Goal: Task Accomplishment & Management: Manage account settings

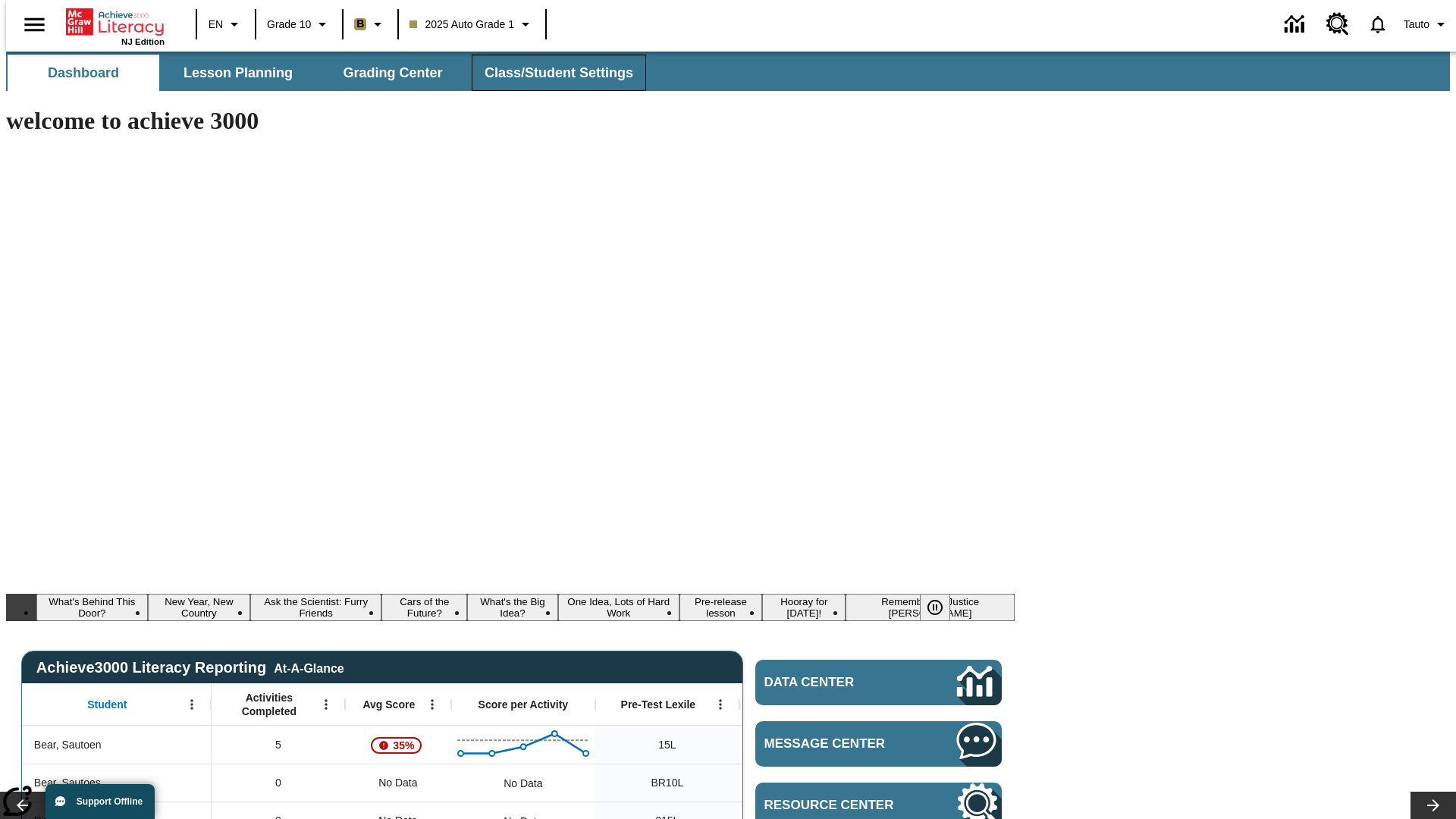
click at [550, 73] on span "Class/Student Settings" at bounding box center [559, 73] width 149 height 18
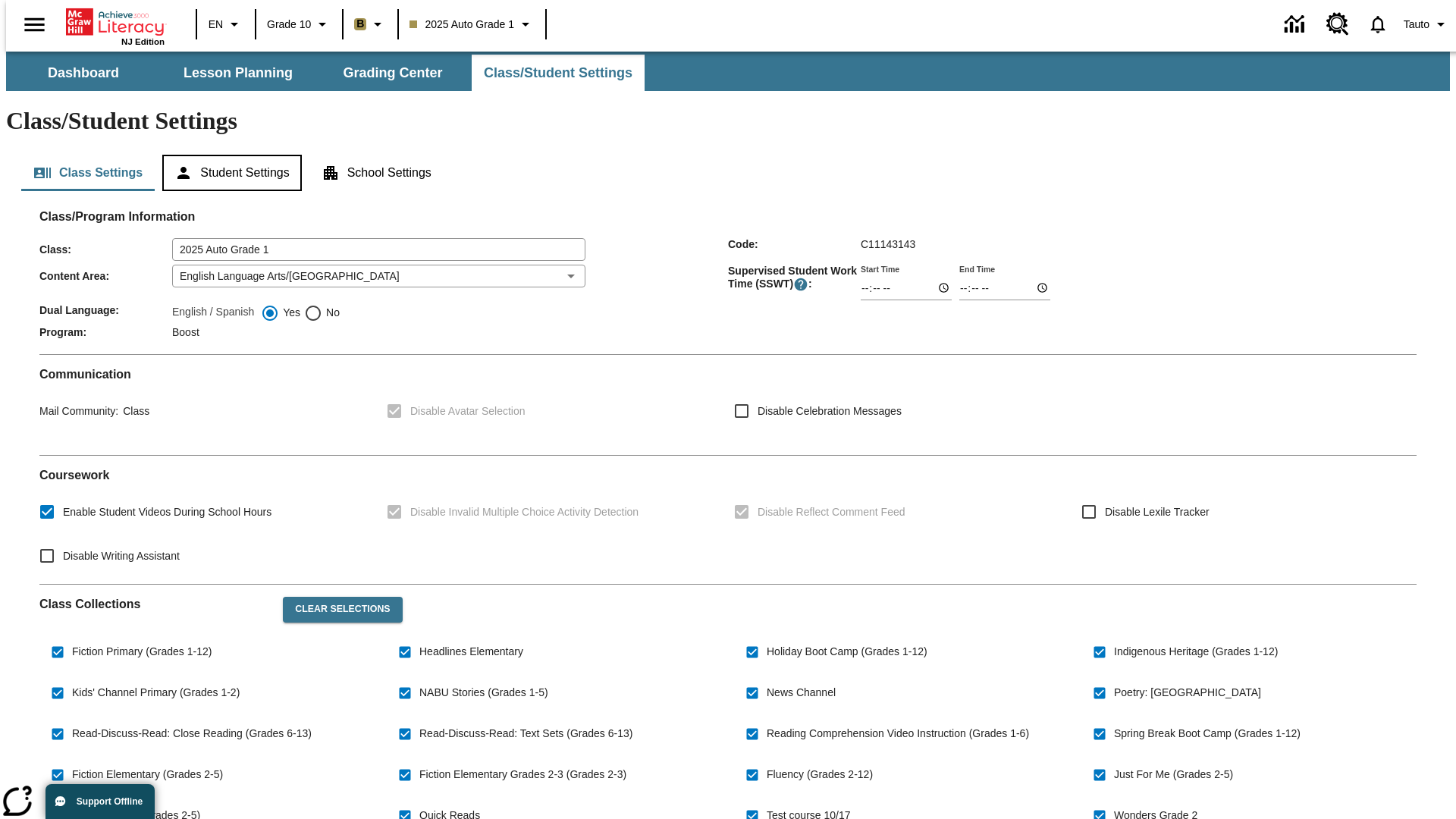
click at [229, 154] on button "Student Settings" at bounding box center [232, 172] width 139 height 36
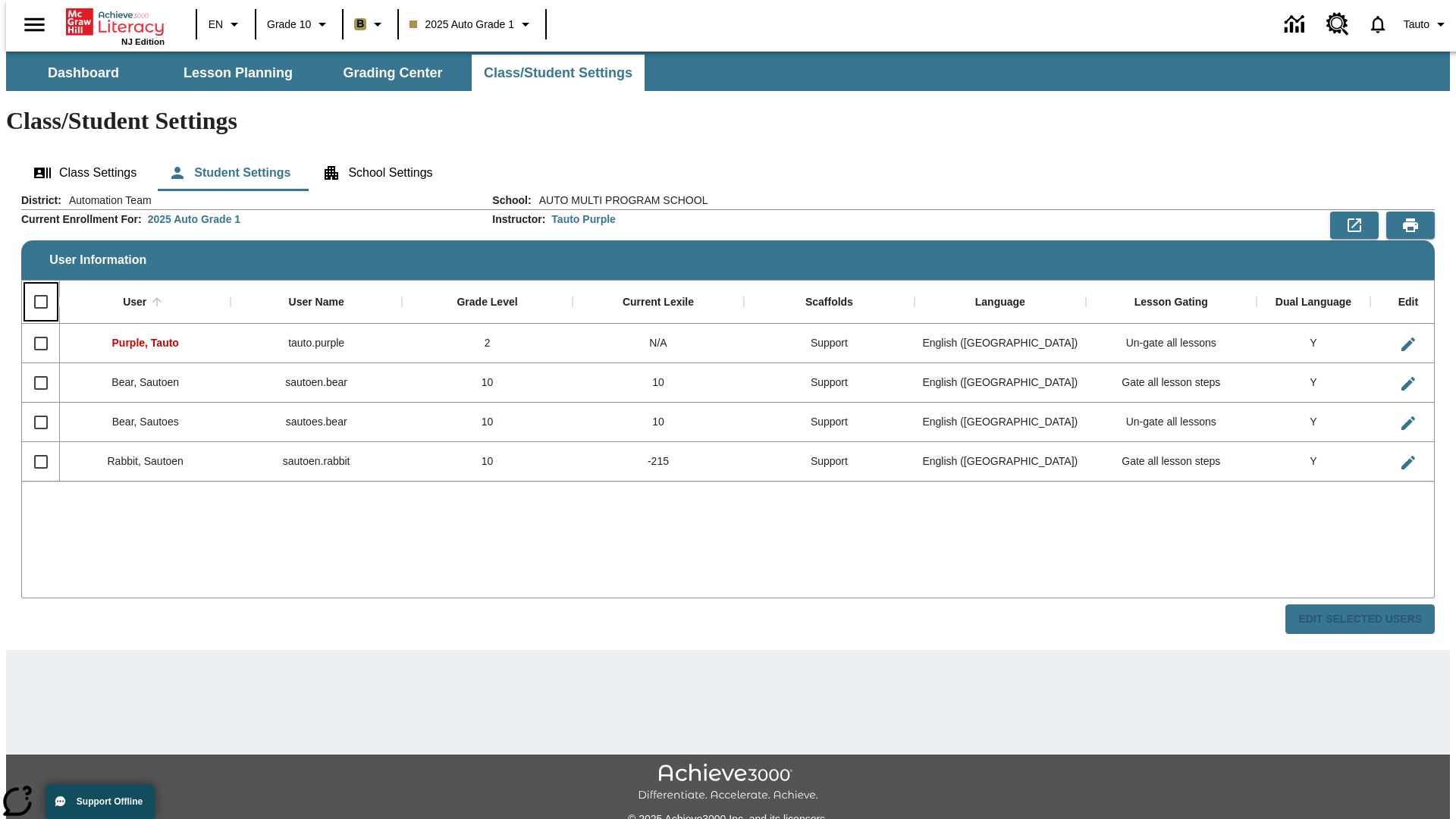
click at [34, 286] on input "Select all rows" at bounding box center [41, 302] width 32 height 32
checkbox input "true"
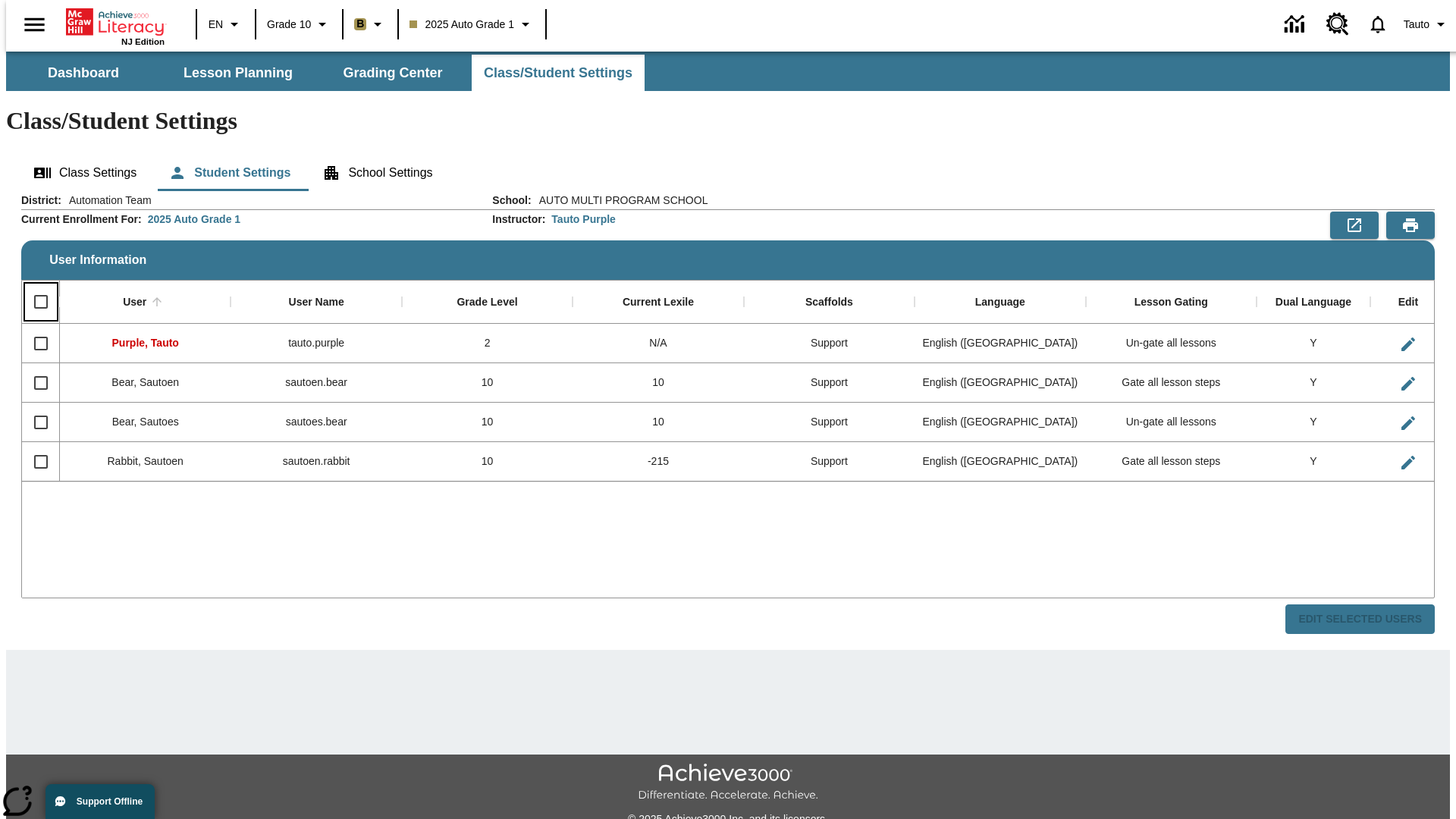
checkbox input "true"
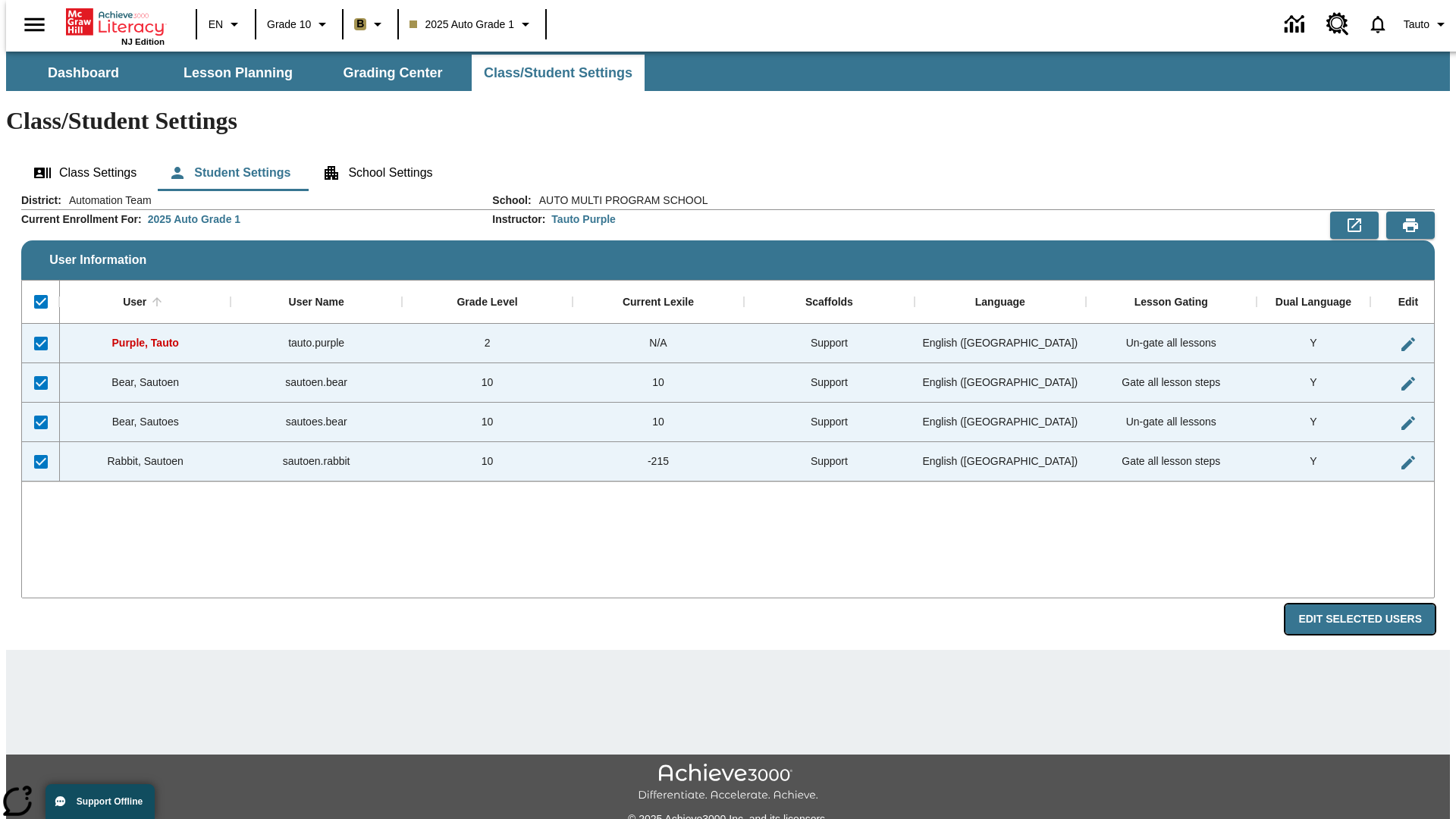
click at [1372, 604] on button "Edit Selected Users" at bounding box center [1360, 619] width 150 height 30
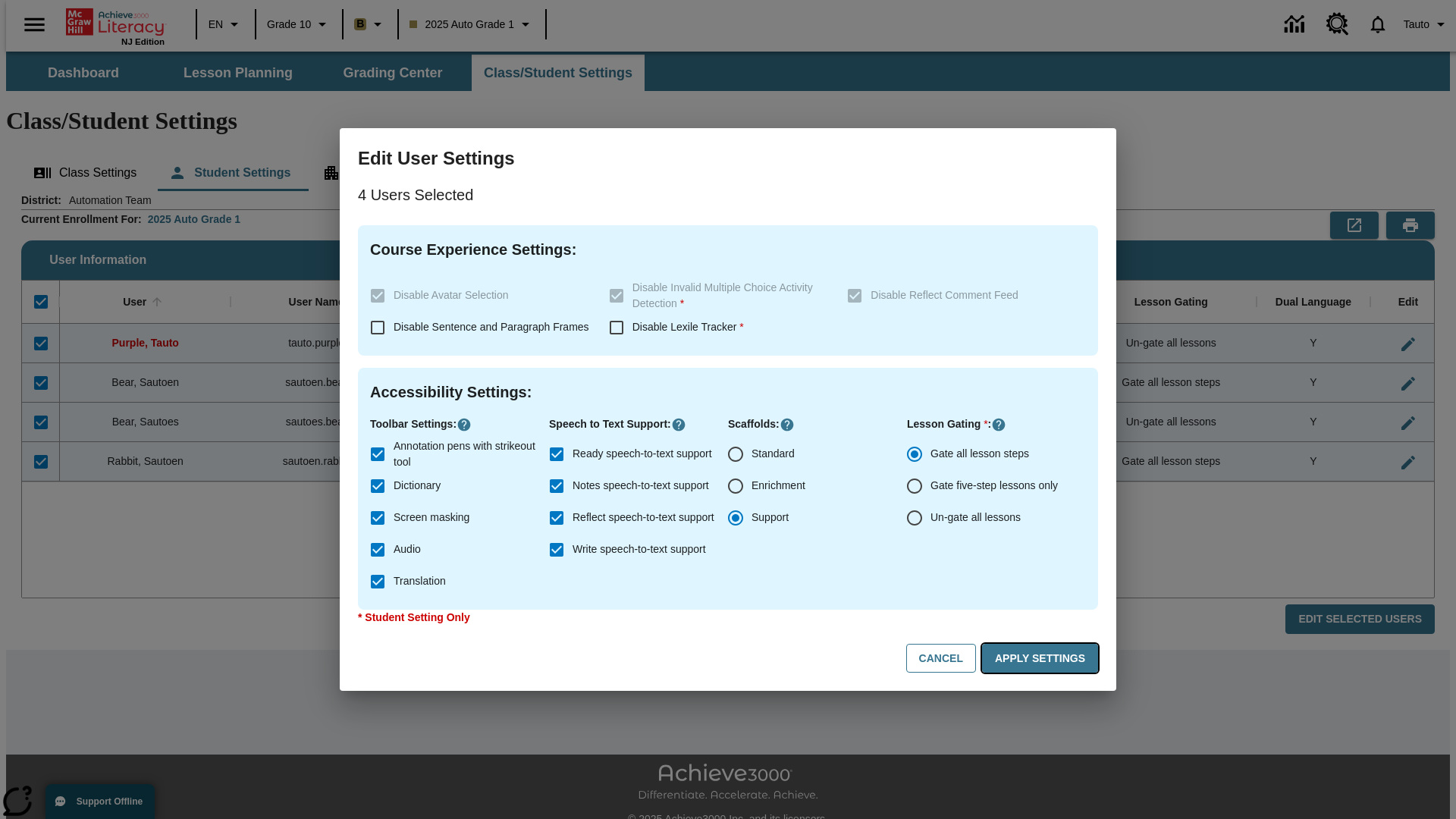
click at [1043, 658] on button "Apply Settings" at bounding box center [1039, 659] width 116 height 30
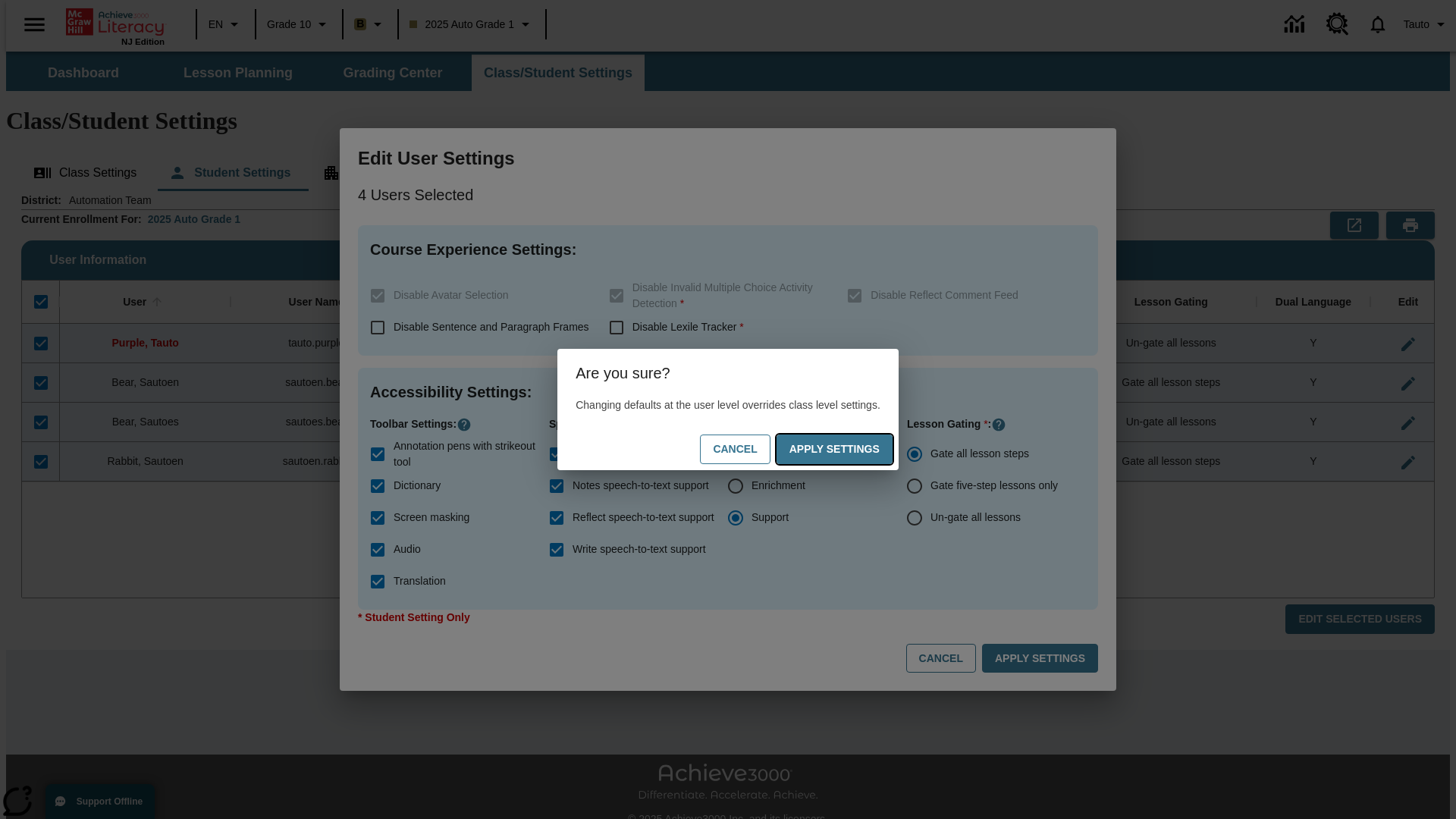
click at [850, 449] on button "Apply Settings" at bounding box center [834, 449] width 116 height 30
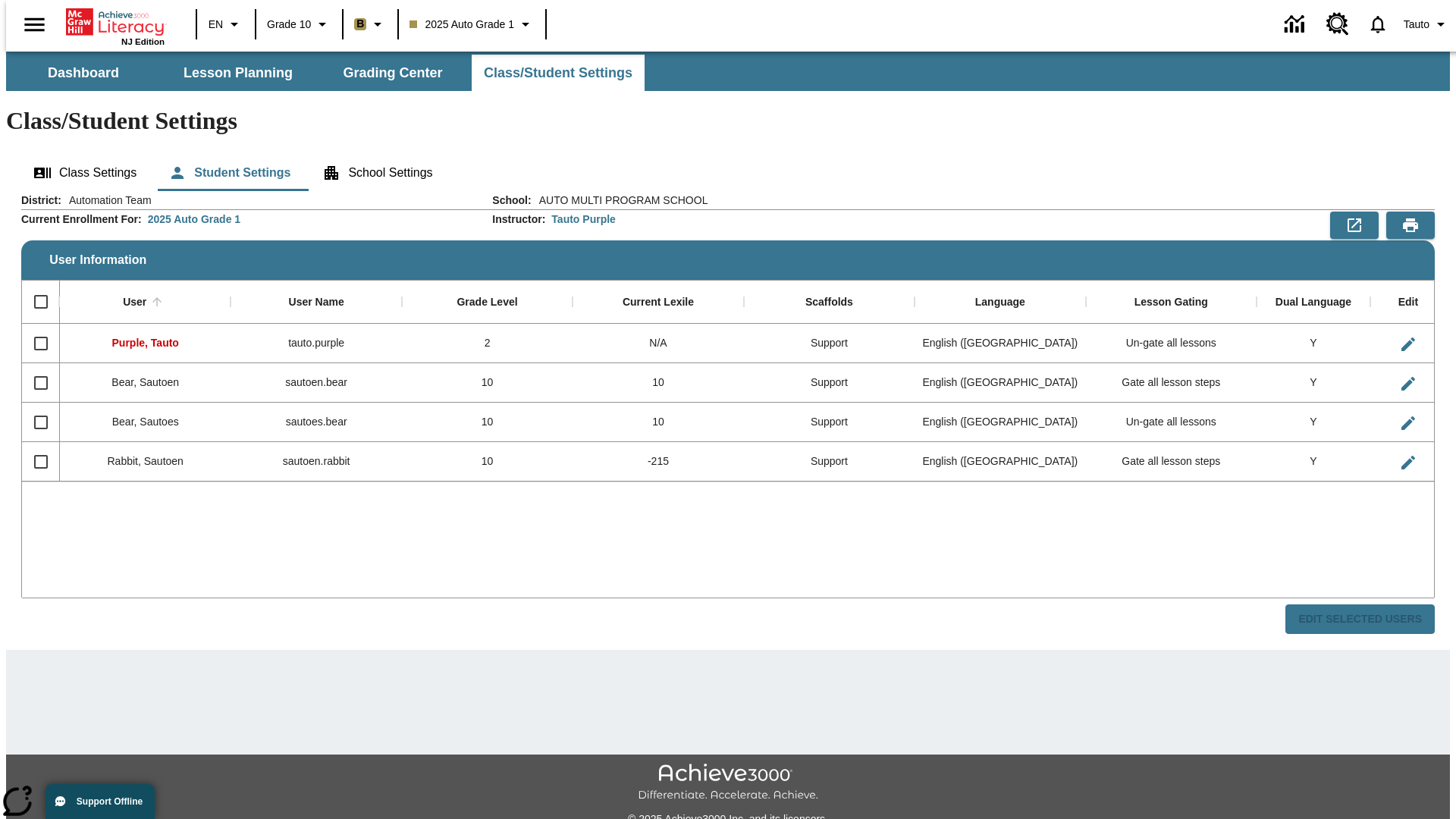
checkbox input "false"
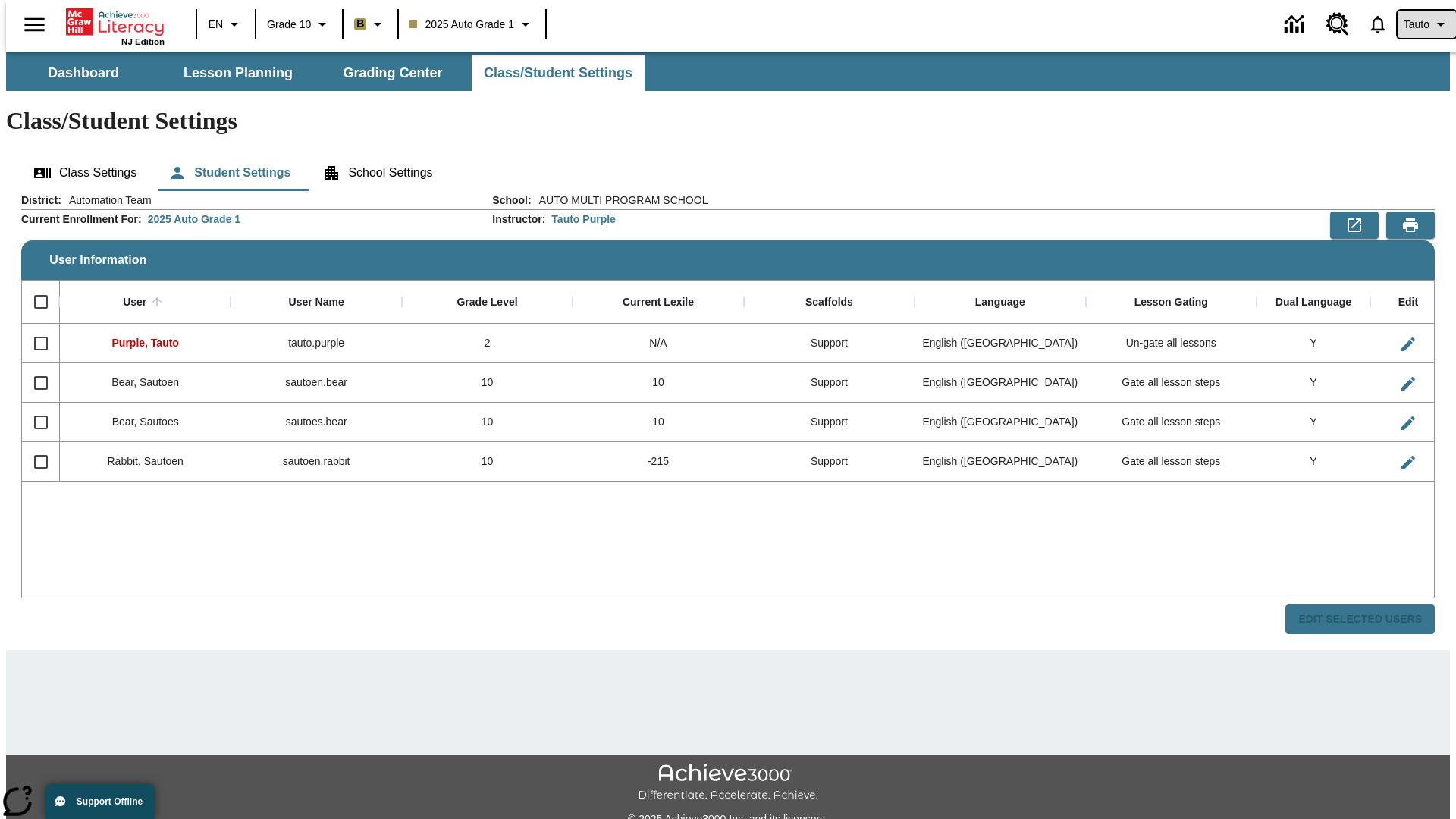
click at [1419, 24] on span "Tauto" at bounding box center [1417, 24] width 26 height 16
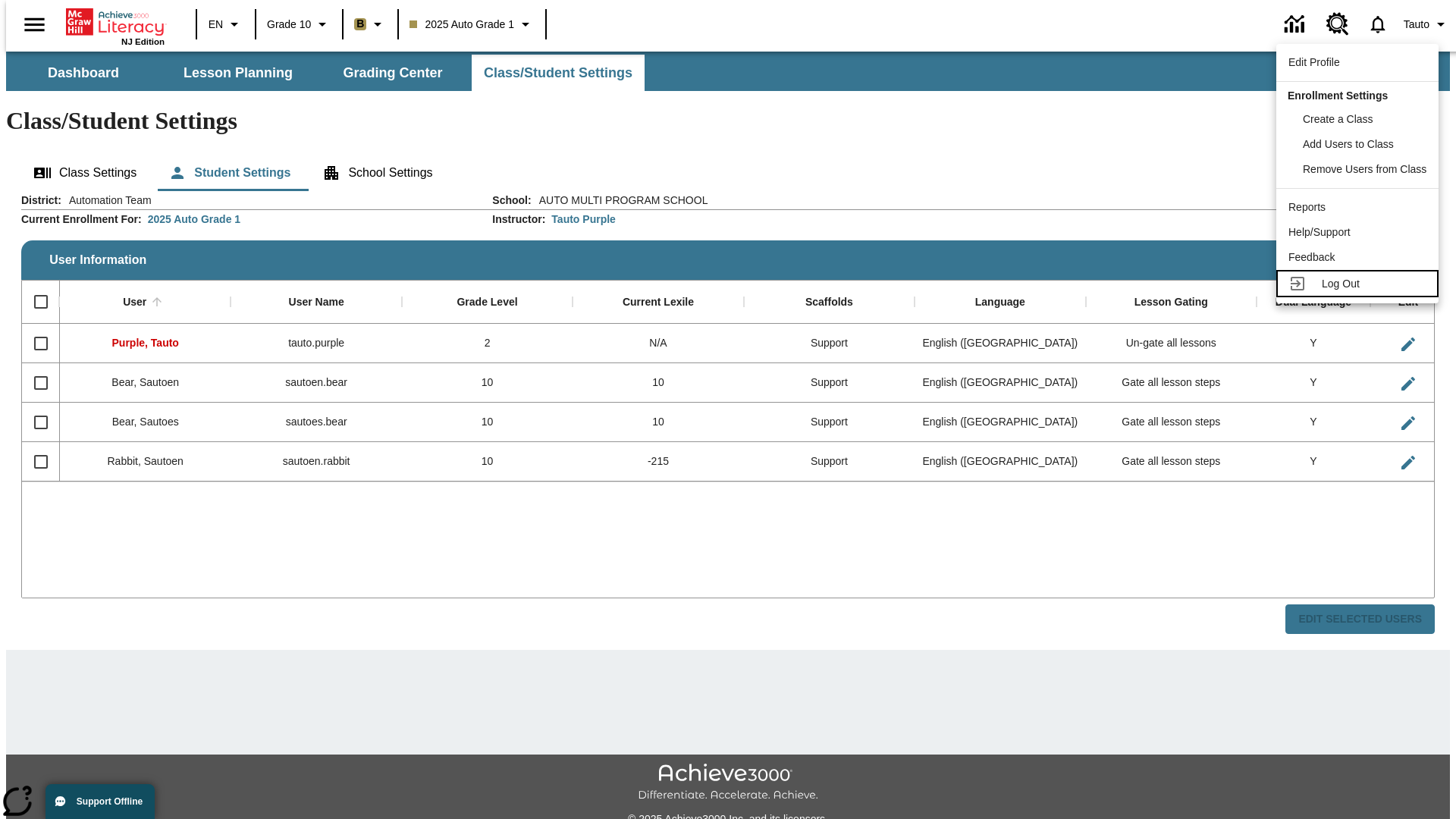
click at [1360, 284] on span "Log Out" at bounding box center [1341, 284] width 38 height 12
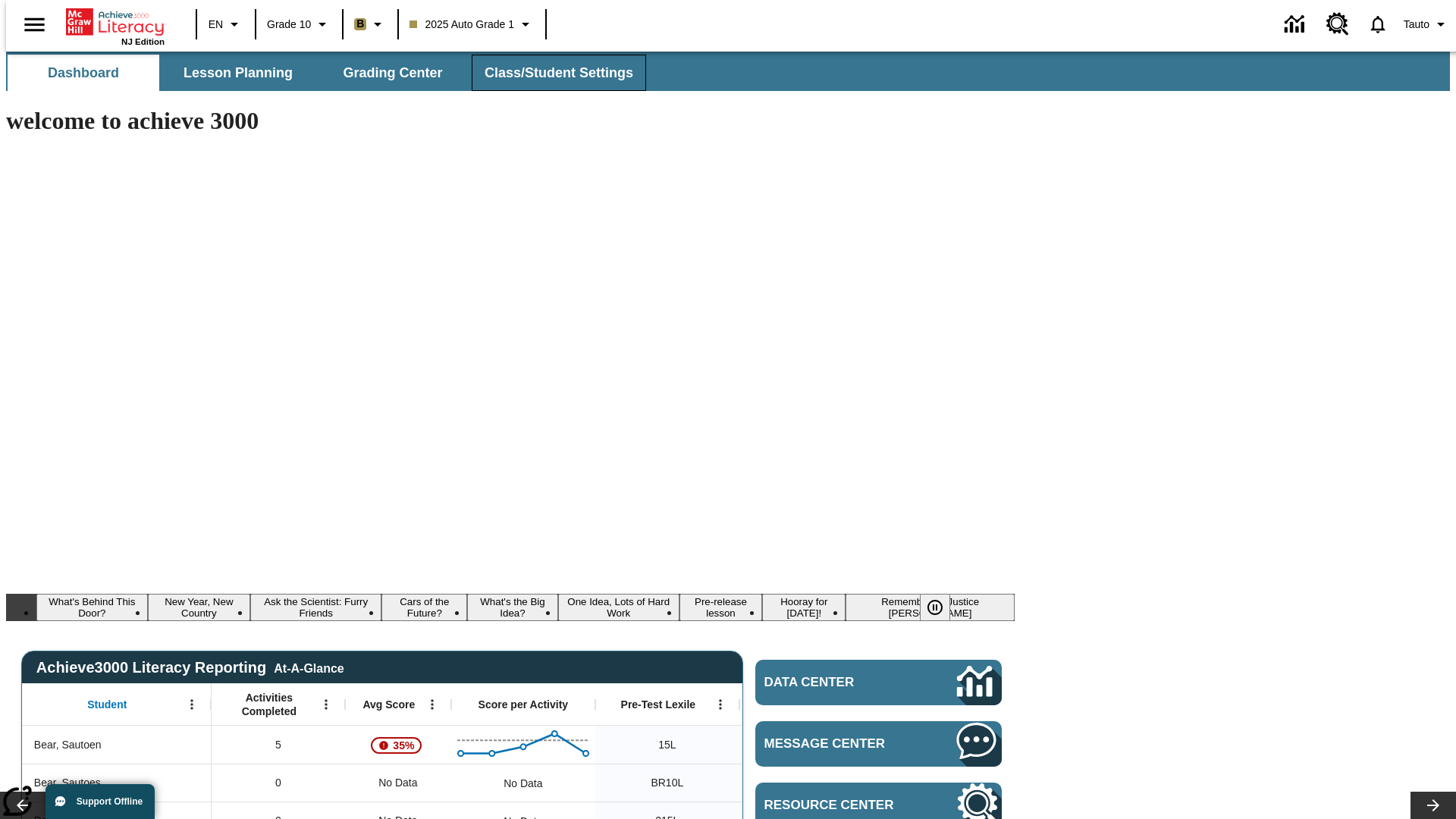
click at [550, 73] on span "Class/Student Settings" at bounding box center [559, 73] width 149 height 18
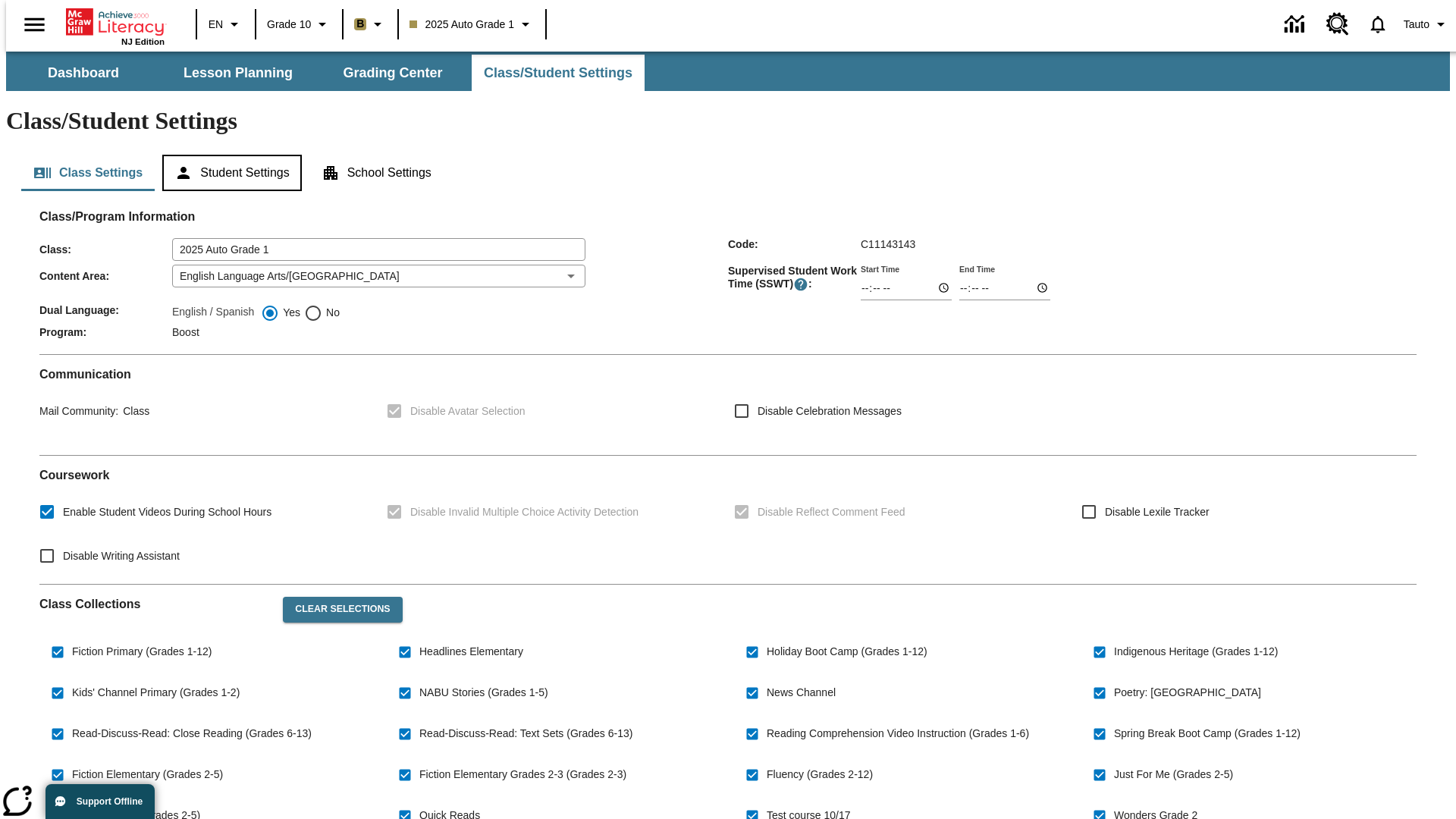
click at [229, 154] on button "Student Settings" at bounding box center [232, 172] width 139 height 36
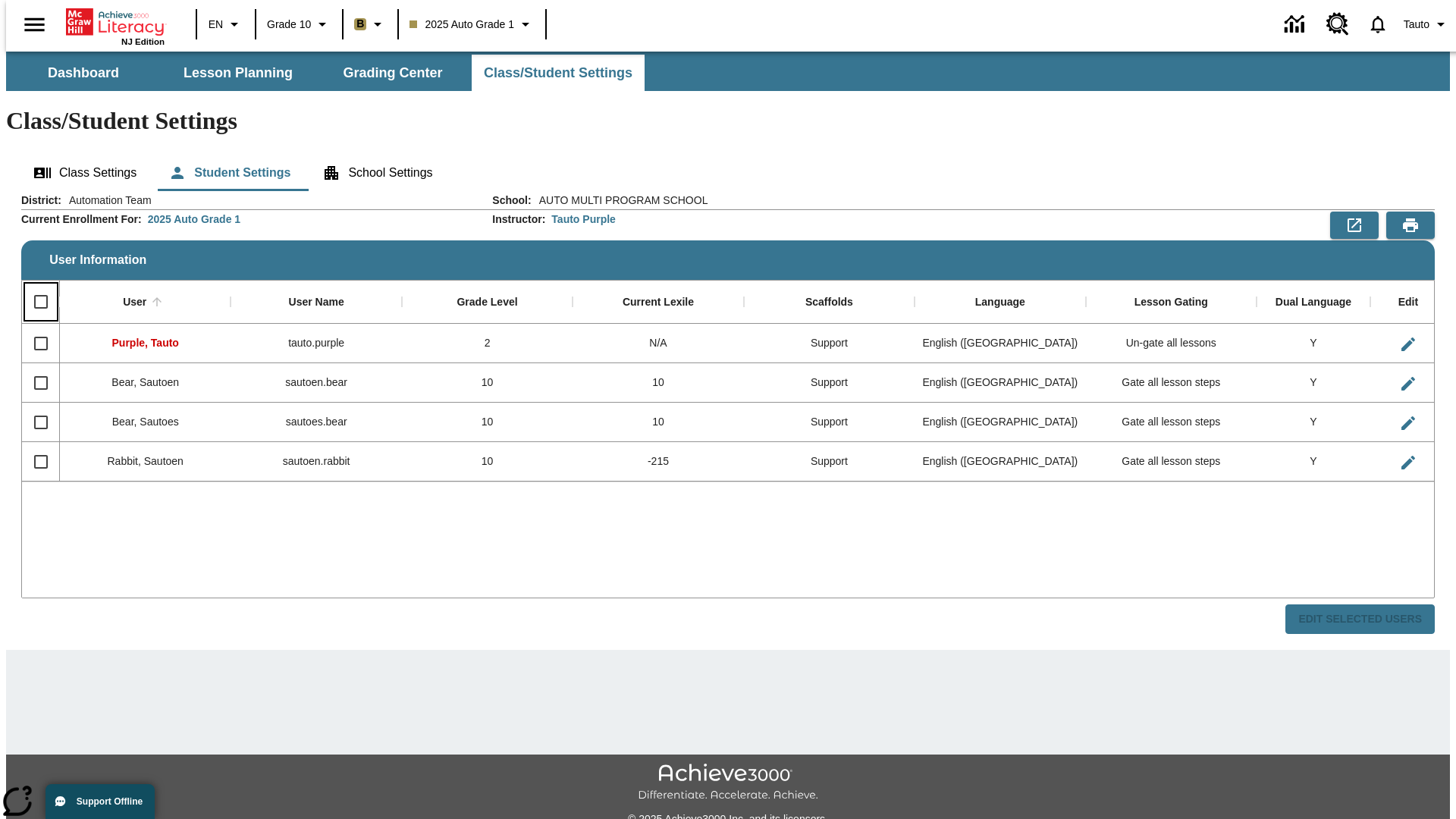
click at [34, 286] on input "Select all rows" at bounding box center [41, 302] width 32 height 32
checkbox input "true"
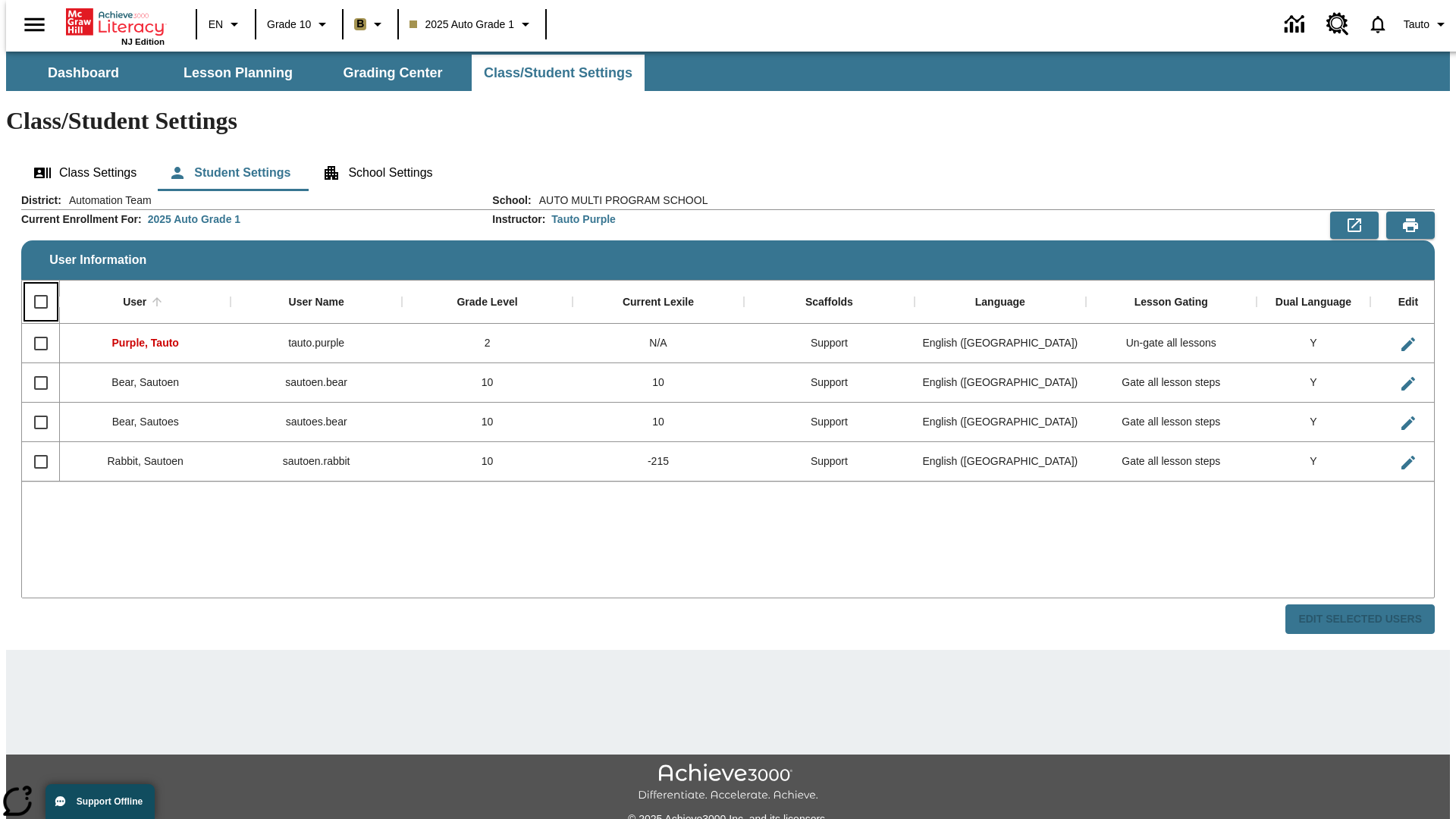
checkbox input "true"
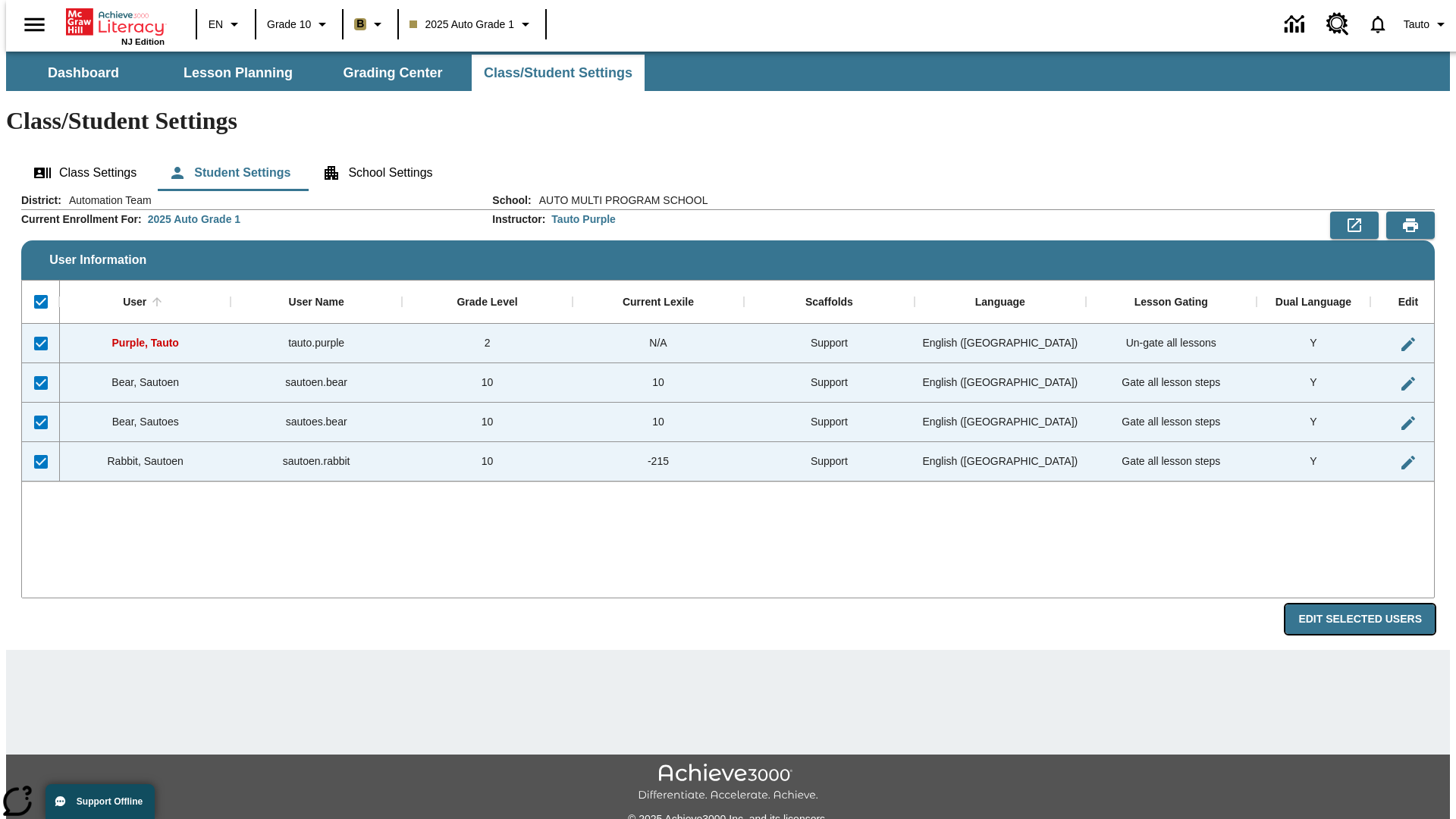
click at [1372, 604] on button "Edit Selected Users" at bounding box center [1360, 619] width 150 height 30
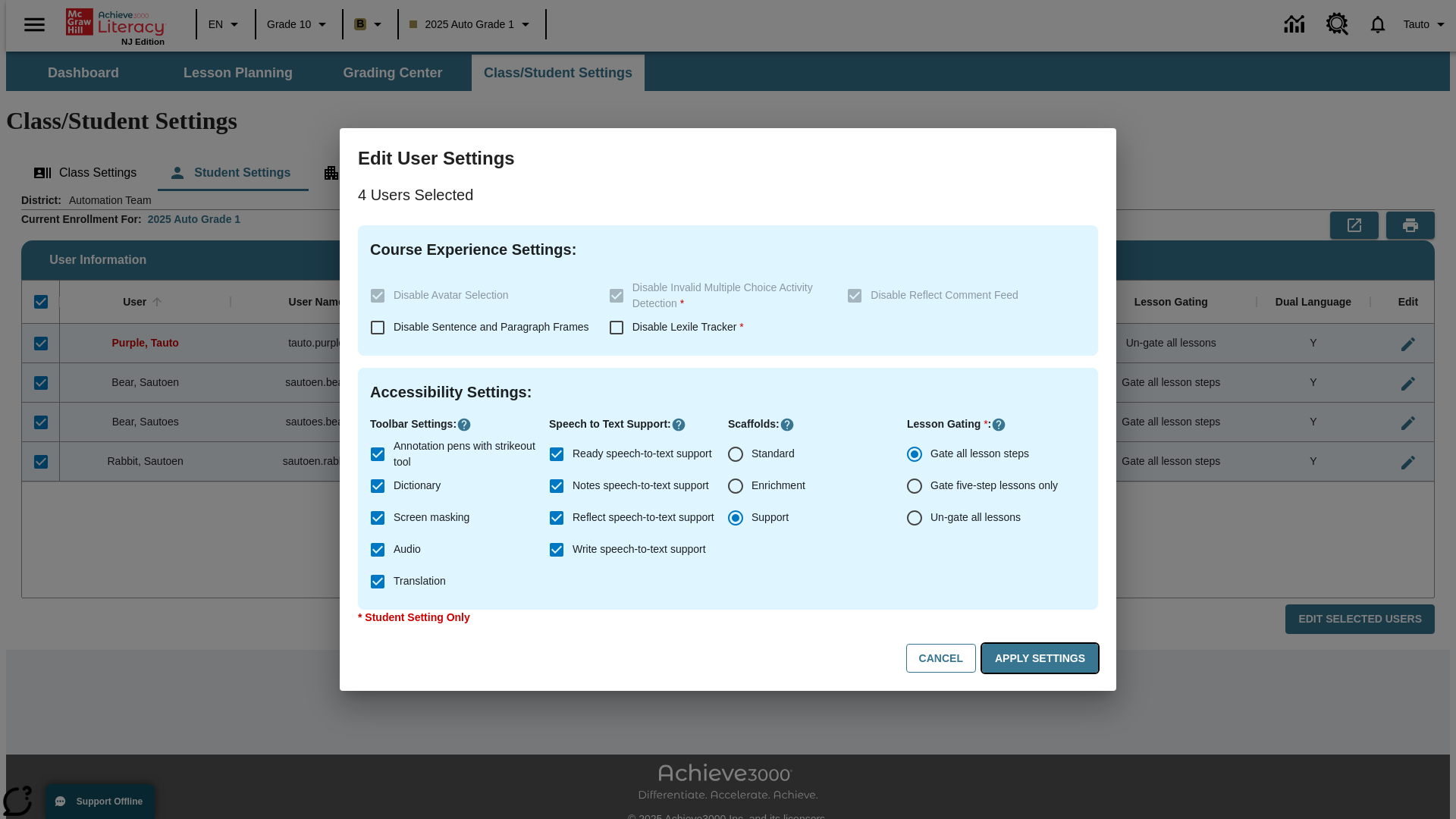
click at [1043, 658] on button "Apply Settings" at bounding box center [1039, 659] width 116 height 30
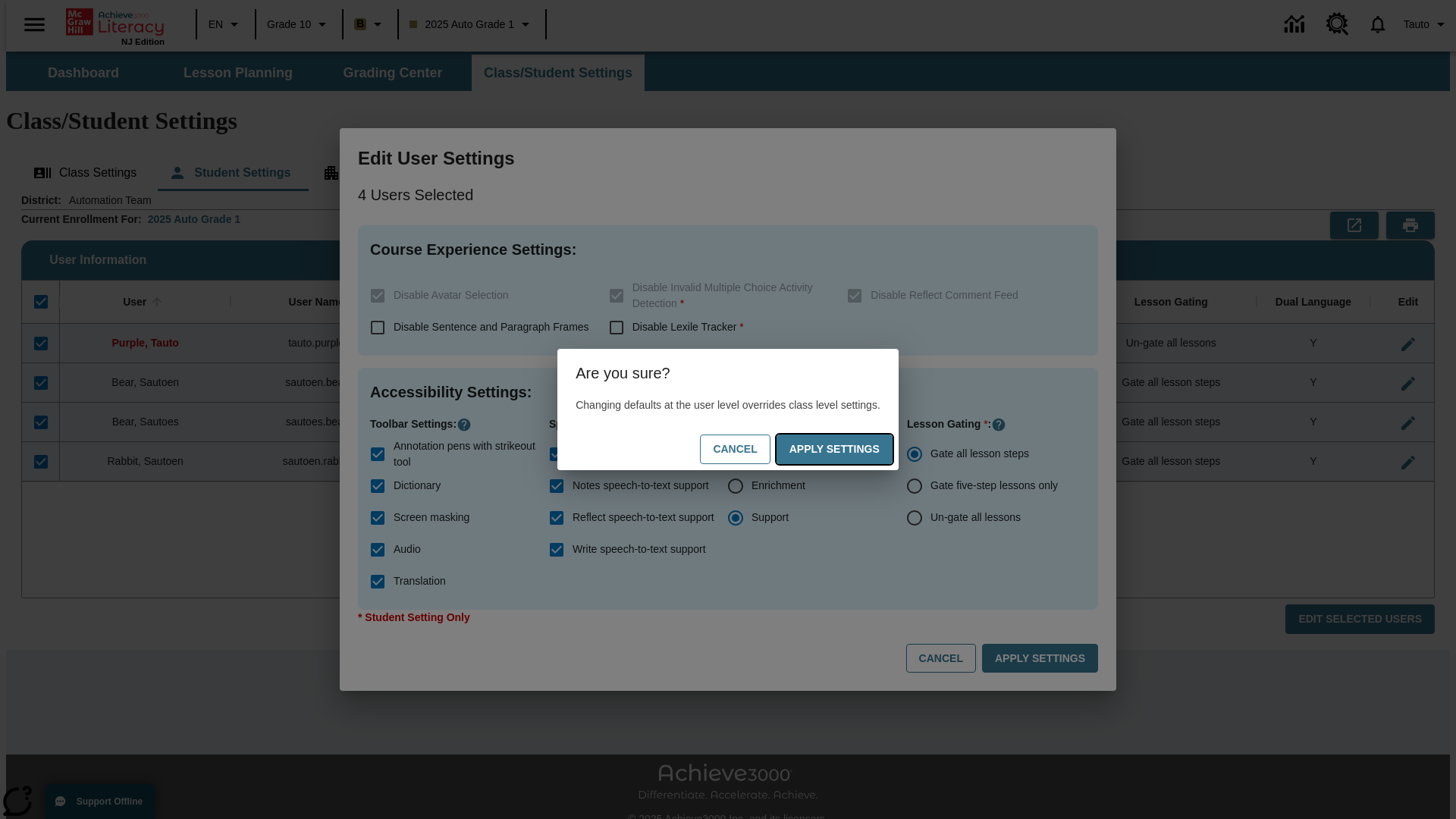
click at [850, 449] on button "Apply Settings" at bounding box center [834, 449] width 116 height 30
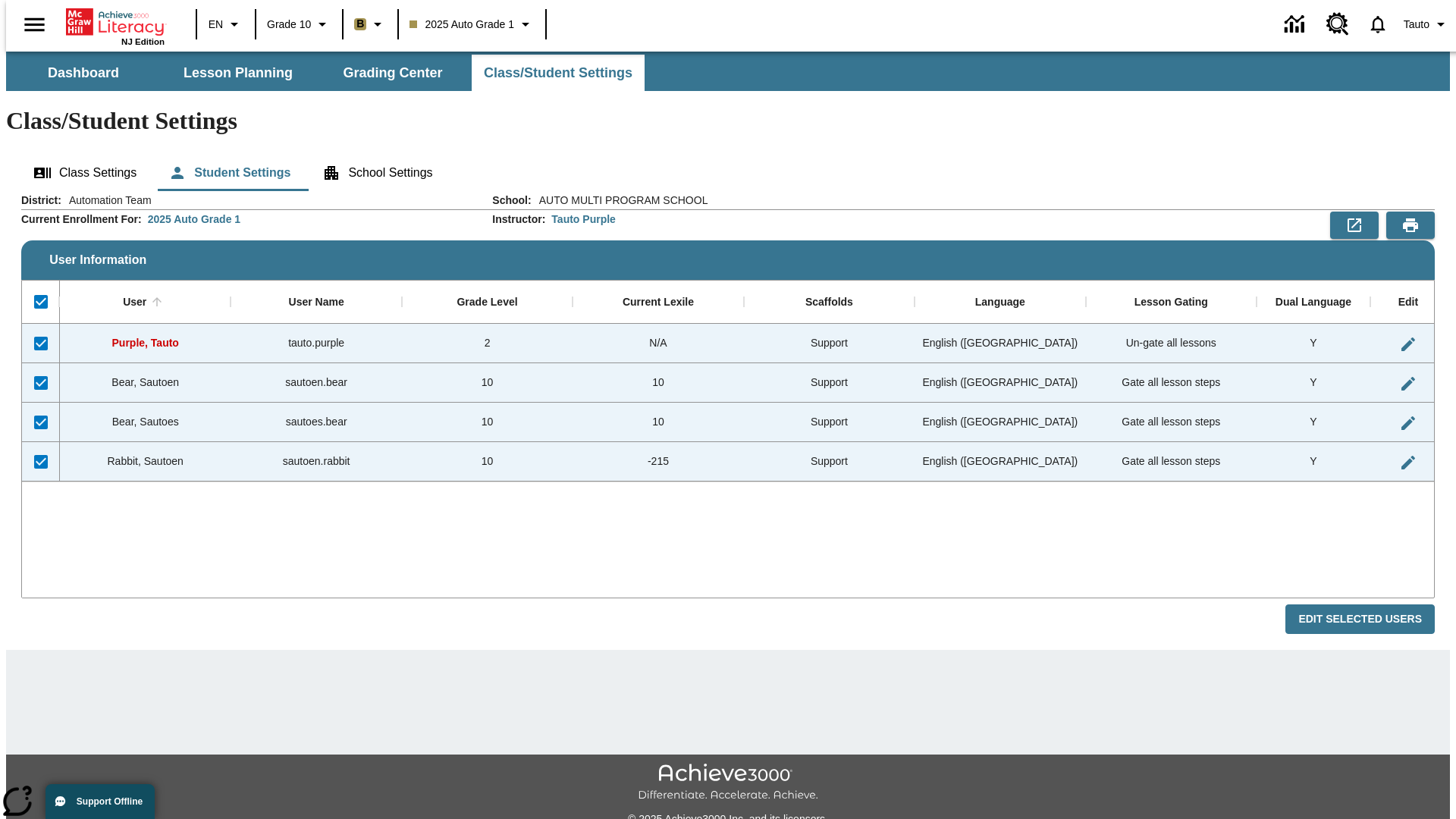
checkbox input "false"
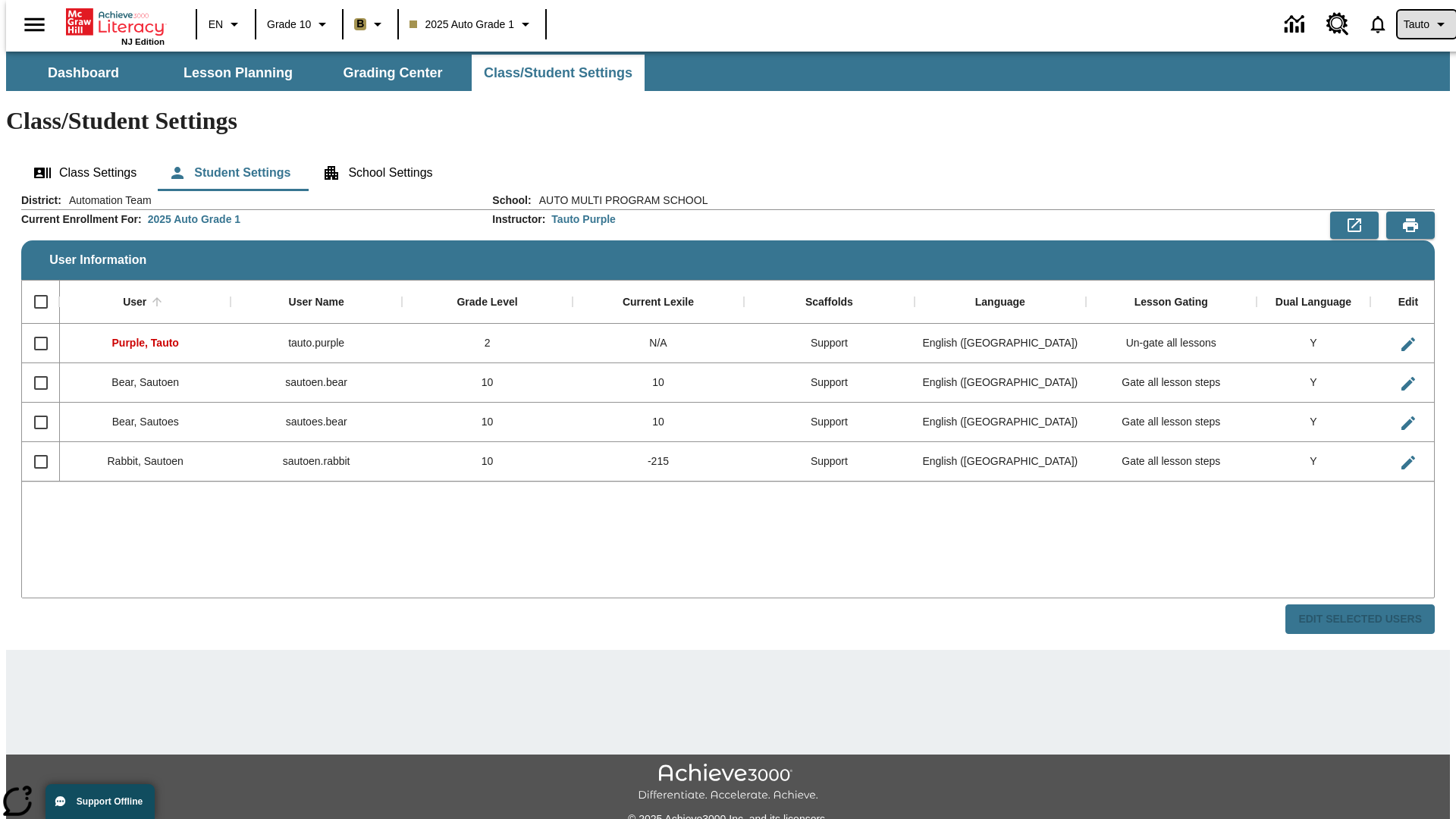
click at [1419, 24] on span "Tauto" at bounding box center [1417, 24] width 26 height 16
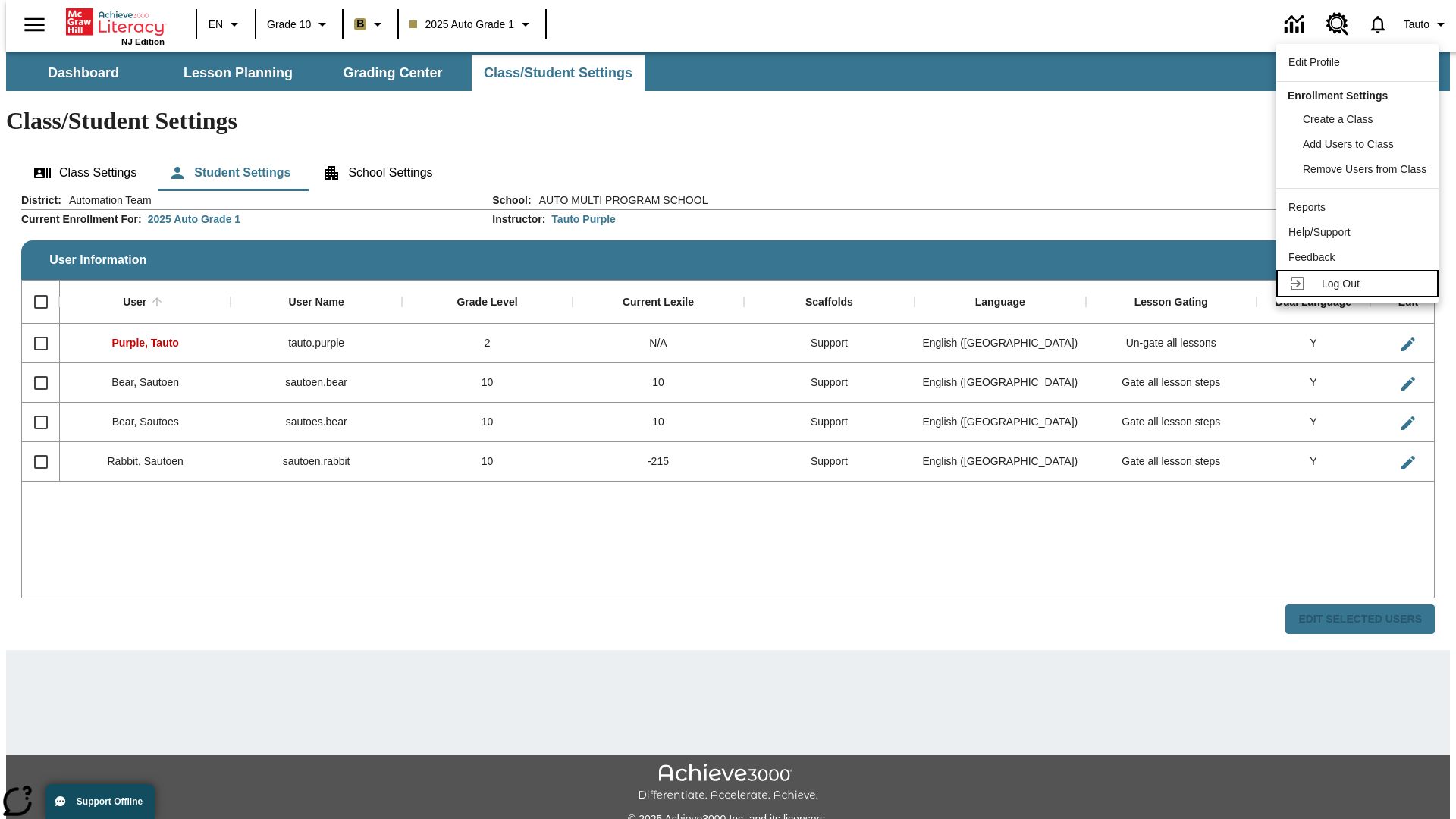
click at [1360, 284] on span "Log Out" at bounding box center [1341, 284] width 38 height 12
